Goal: Transaction & Acquisition: Download file/media

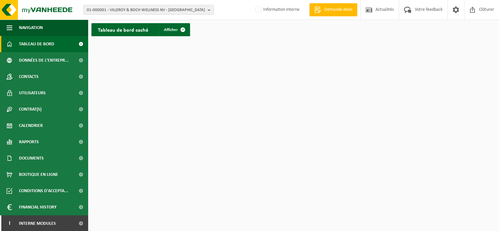
click at [111, 9] on span "01-000001 - VILLEROY & BOCH WELLNESS NV - ROESELARE" at bounding box center [146, 10] width 118 height 10
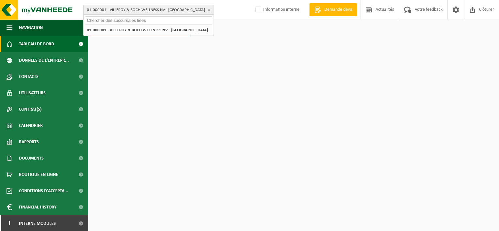
paste input "10-823157"
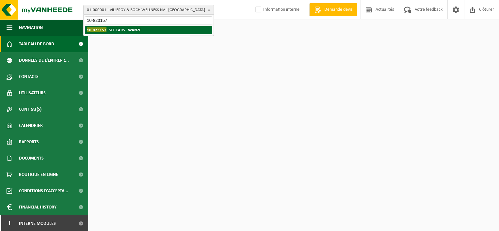
type input "10-823157"
click at [142, 30] on li "10-823157 - SEF CARS - WANZE" at bounding box center [148, 30] width 127 height 8
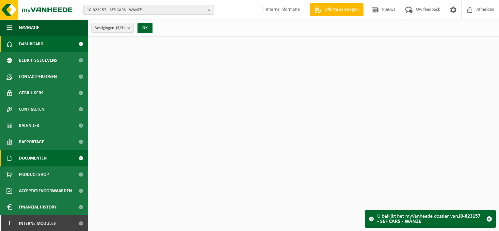
click at [51, 163] on link "Documenten" at bounding box center [44, 158] width 88 height 16
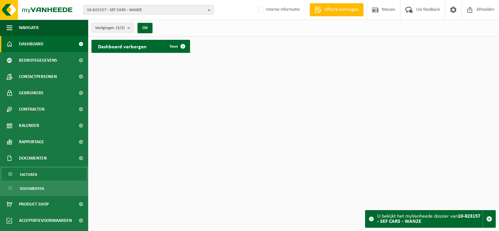
click at [49, 176] on link "Facturen" at bounding box center [44, 174] width 85 height 12
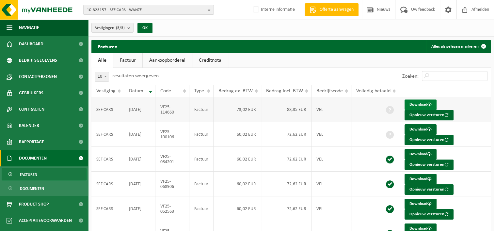
click at [417, 105] on link "Download" at bounding box center [421, 105] width 32 height 10
click at [179, 10] on span "10-823157 - SEF CARS - WANZE" at bounding box center [146, 10] width 118 height 10
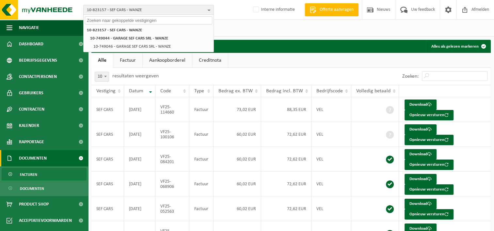
paste input "10-920126"
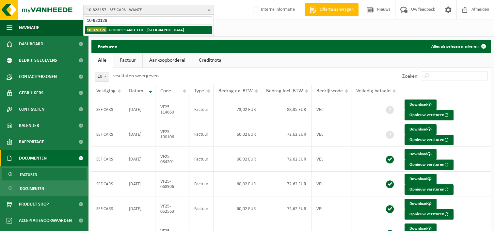
type input "10-920126"
click at [155, 28] on strong "10-920126 - GROUPE SANTE CHC - LIÈGE" at bounding box center [135, 29] width 97 height 5
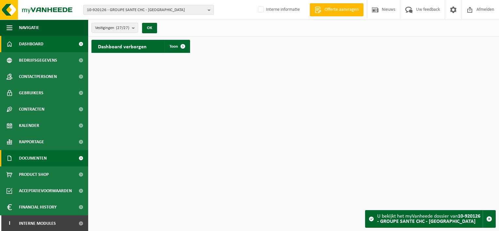
click at [50, 161] on link "Documenten" at bounding box center [44, 158] width 88 height 16
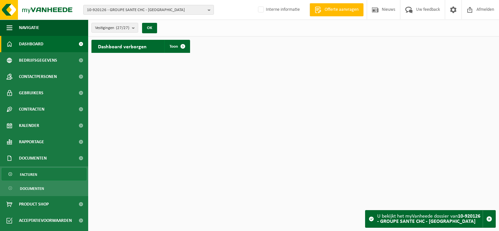
click at [49, 176] on link "Facturen" at bounding box center [44, 174] width 85 height 12
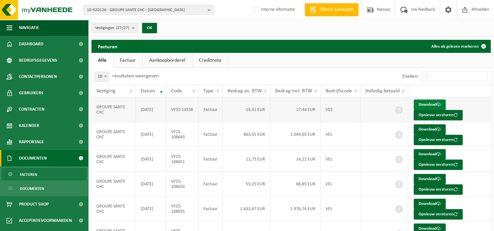
click at [426, 104] on link "Download" at bounding box center [430, 105] width 32 height 10
click at [428, 177] on link "Download" at bounding box center [430, 179] width 32 height 10
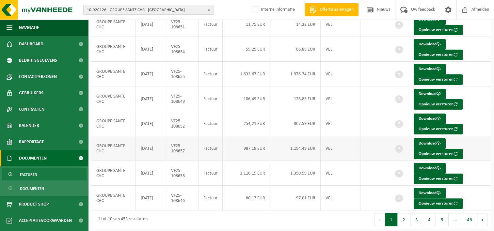
scroll to position [136, 0]
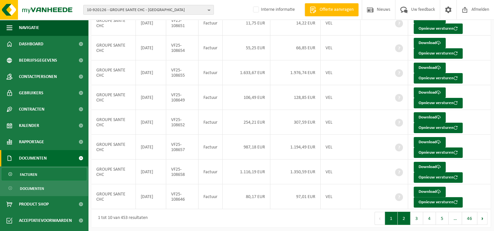
click at [407, 216] on button "2" at bounding box center [404, 218] width 13 height 13
click at [417, 214] on button "3" at bounding box center [416, 218] width 13 height 13
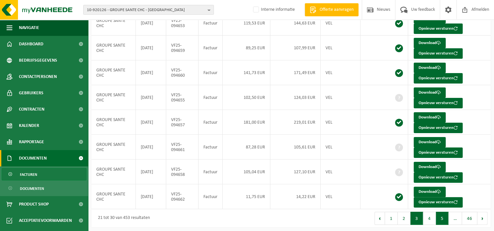
click at [441, 217] on button "5" at bounding box center [442, 218] width 13 height 13
click at [443, 217] on button "6" at bounding box center [442, 218] width 13 height 13
click at [443, 217] on button "7" at bounding box center [442, 218] width 13 height 13
click at [443, 217] on button "8" at bounding box center [442, 218] width 13 height 13
click at [443, 217] on button "9" at bounding box center [442, 218] width 13 height 13
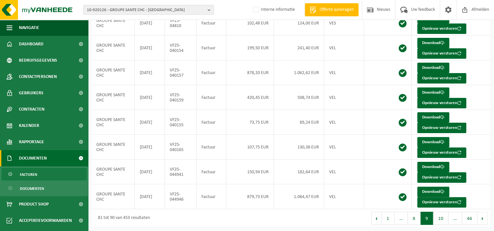
click at [443, 217] on button "10" at bounding box center [440, 218] width 15 height 13
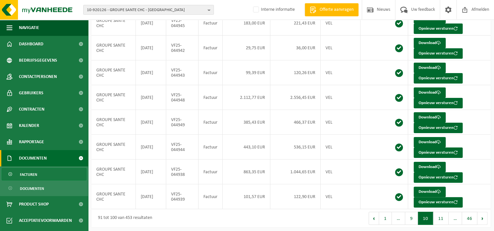
click at [443, 217] on button "11" at bounding box center [440, 218] width 15 height 13
click at [443, 217] on button "12" at bounding box center [440, 218] width 15 height 13
click at [442, 216] on button "13" at bounding box center [440, 218] width 15 height 13
click at [429, 163] on link "Download" at bounding box center [430, 167] width 32 height 10
